Goal: Task Accomplishment & Management: Manage account settings

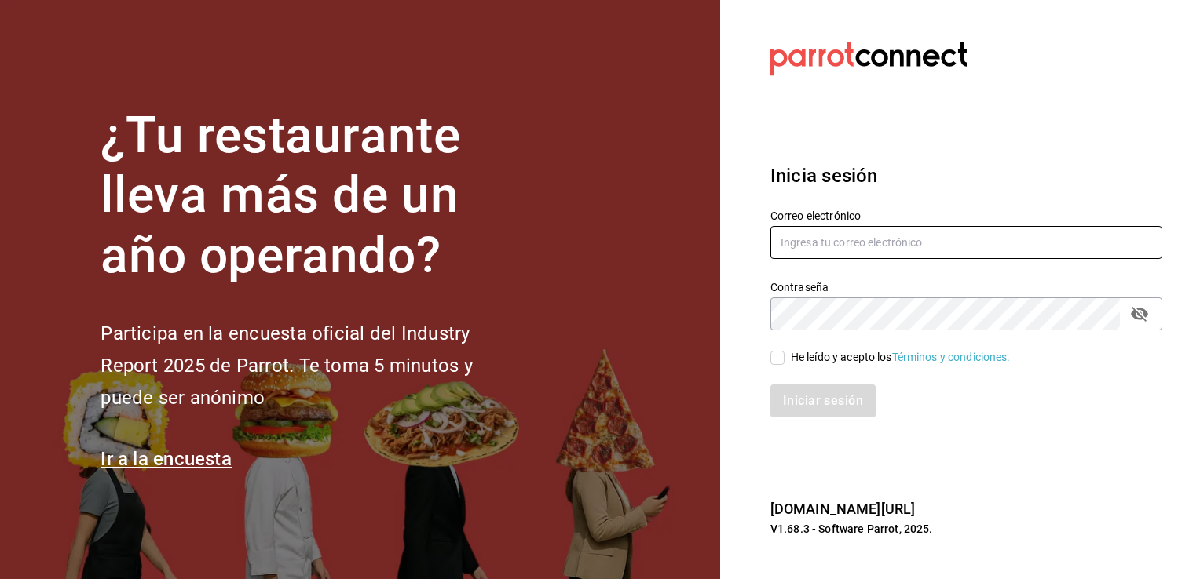
click at [842, 246] on input "text" at bounding box center [966, 242] width 392 height 33
click at [816, 234] on input "text" at bounding box center [966, 242] width 392 height 33
click at [752, 474] on section "Datos incorrectos. Verifica que tu Correo o Contraseña estén bien escritos. Ini…" at bounding box center [960, 289] width 480 height 579
